Goal: Navigation & Orientation: Find specific page/section

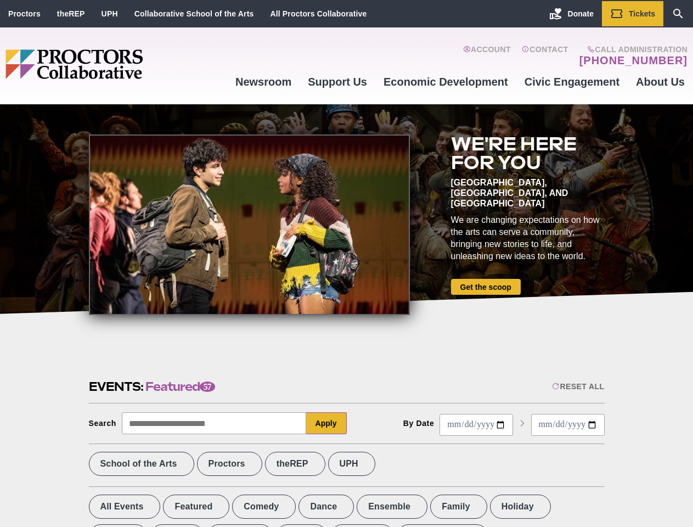
click at [346, 263] on div at bounding box center [249, 224] width 321 height 181
click at [577, 386] on div "Reset All" at bounding box center [578, 386] width 52 height 9
click at [327, 423] on button "Apply" at bounding box center [326, 423] width 41 height 22
